Goal: Task Accomplishment & Management: Use online tool/utility

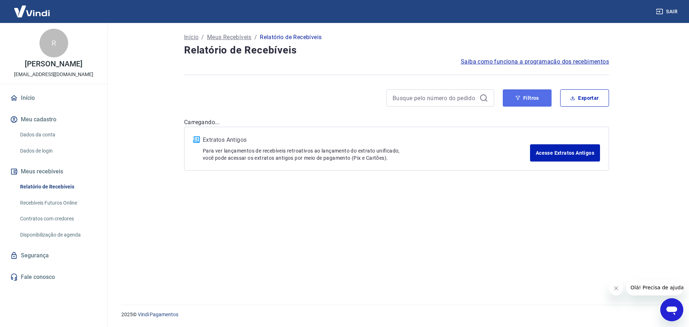
click at [522, 103] on button "Filtros" at bounding box center [527, 97] width 49 height 17
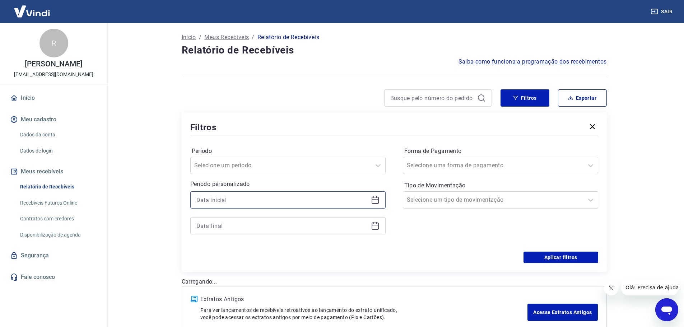
click at [282, 199] on input at bounding box center [282, 199] width 172 height 11
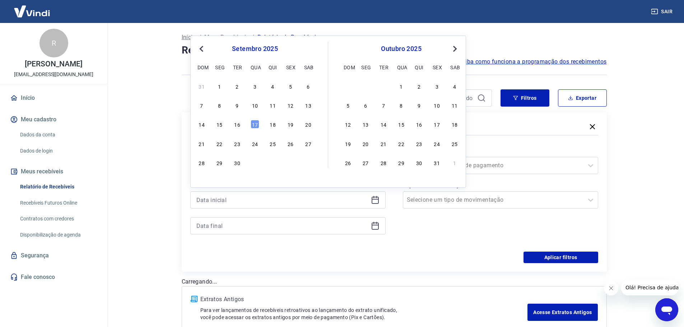
click at [234, 125] on div "16" at bounding box center [237, 124] width 9 height 9
type input "[DATE]"
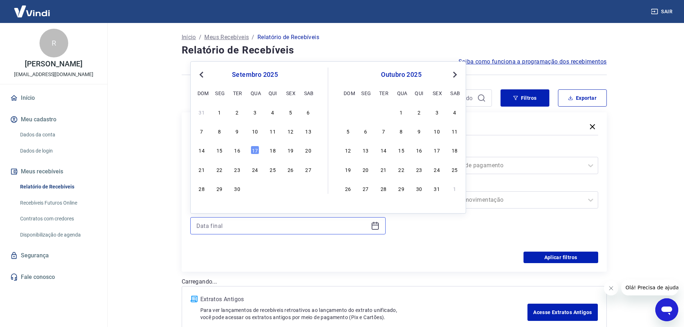
click at [223, 225] on input at bounding box center [282, 225] width 172 height 11
click at [239, 151] on div "16" at bounding box center [237, 150] width 9 height 9
type input "[DATE]"
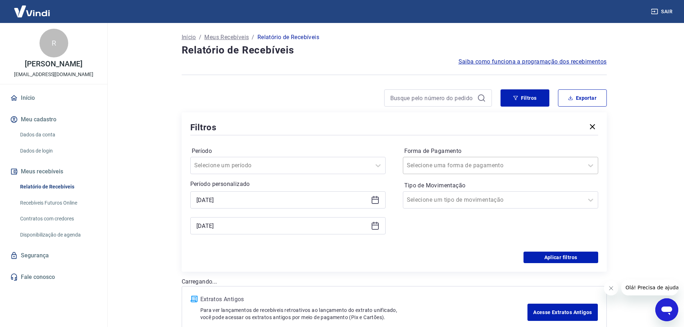
click at [435, 165] on input "Forma de Pagamento" at bounding box center [443, 165] width 72 height 9
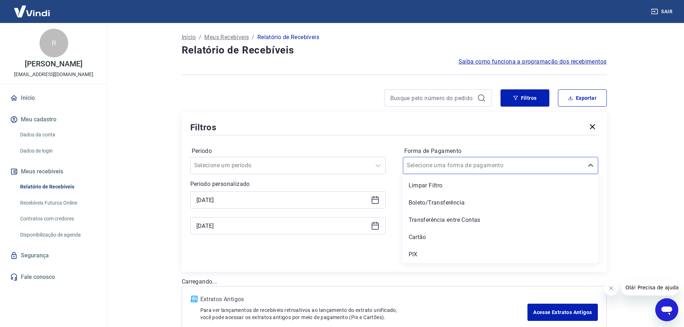
click at [425, 252] on div "PIX" at bounding box center [500, 254] width 195 height 14
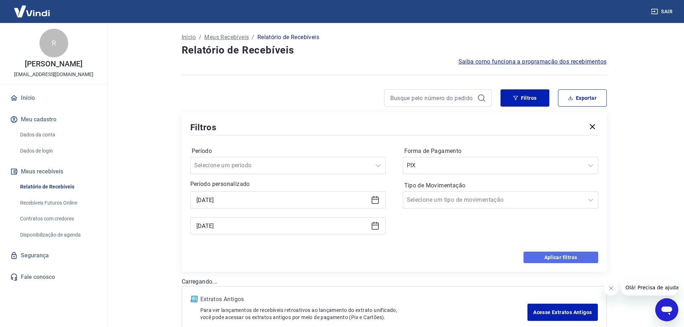
click at [561, 257] on button "Aplicar filtros" at bounding box center [560, 257] width 75 height 11
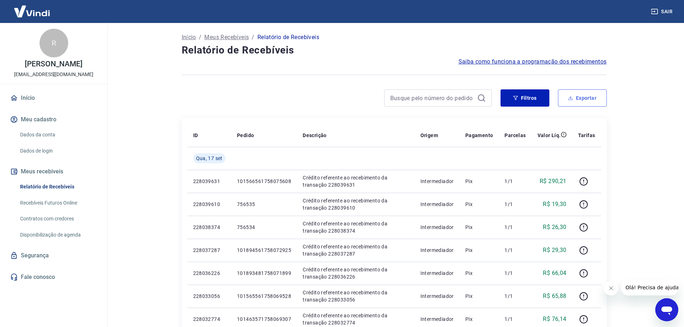
click at [589, 92] on button "Exportar" at bounding box center [582, 97] width 49 height 17
type input "16/09/2025"
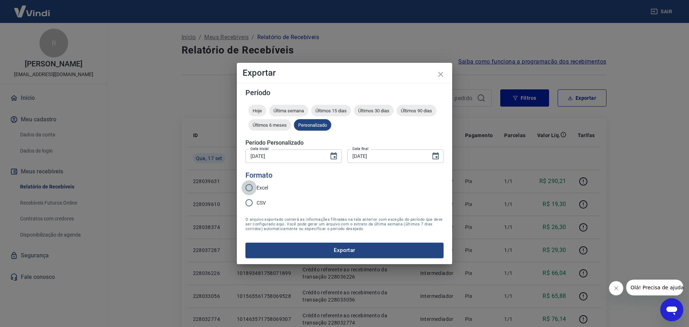
click at [247, 189] on input "Excel" at bounding box center [249, 187] width 15 height 15
radio input "true"
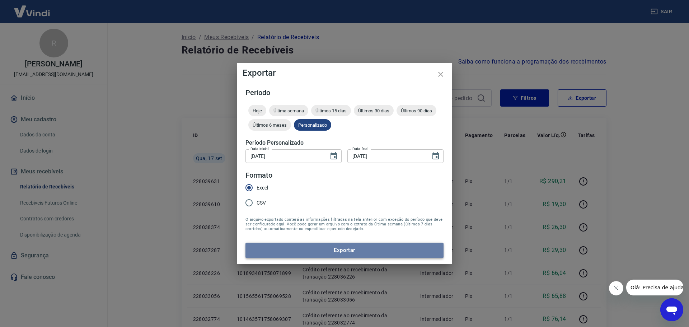
click at [343, 247] on button "Exportar" at bounding box center [344, 250] width 198 height 15
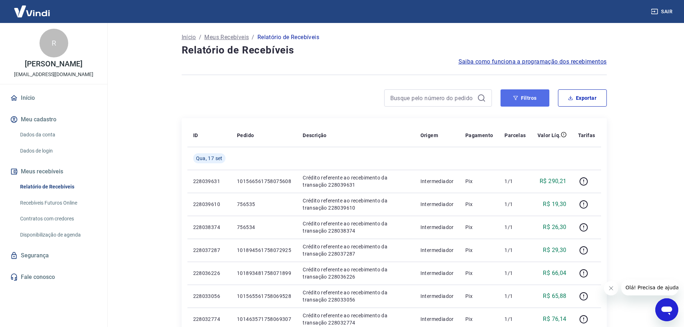
click at [526, 95] on button "Filtros" at bounding box center [524, 97] width 49 height 17
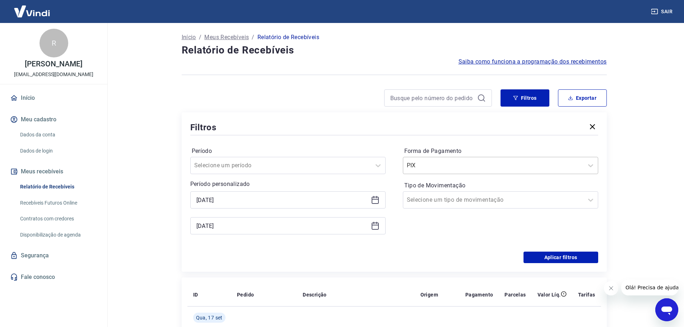
click at [446, 174] on div "PIX" at bounding box center [500, 165] width 195 height 17
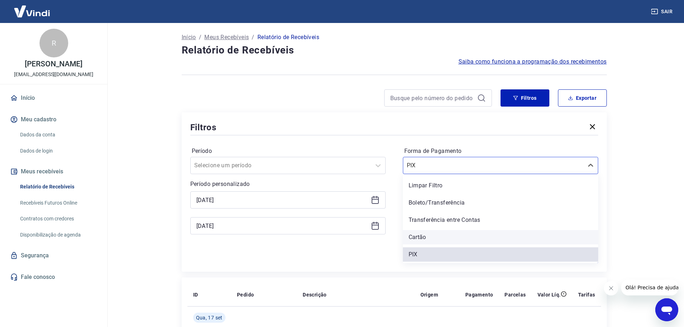
click at [425, 237] on div "Cartão" at bounding box center [500, 237] width 195 height 14
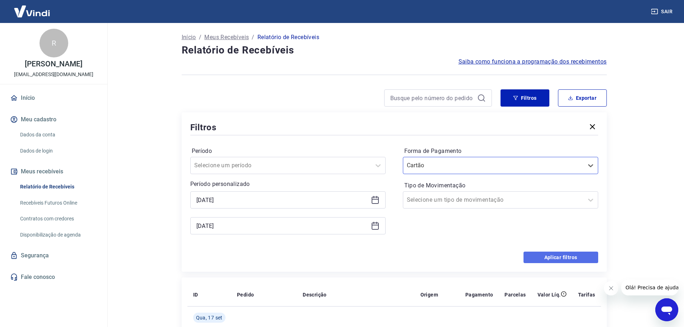
click at [558, 258] on button "Aplicar filtros" at bounding box center [560, 257] width 75 height 11
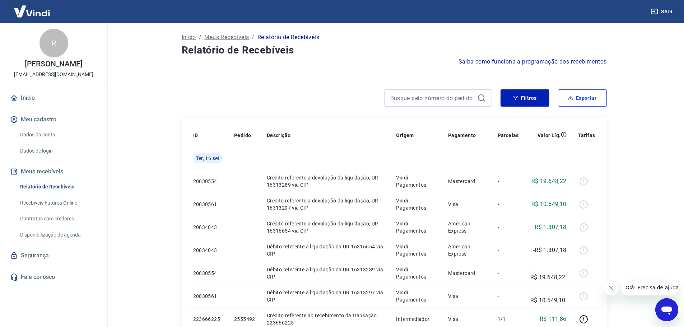
click at [581, 95] on button "Exportar" at bounding box center [582, 97] width 49 height 17
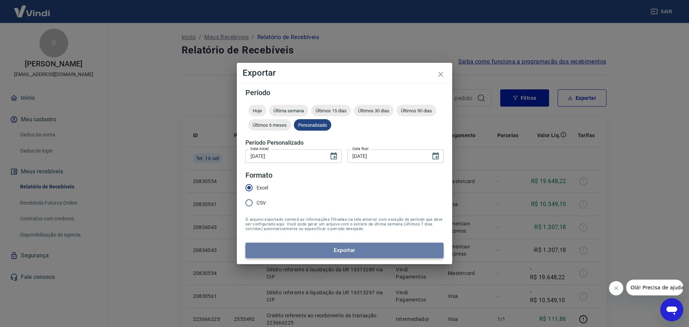
click at [342, 246] on button "Exportar" at bounding box center [344, 250] width 198 height 15
